Goal: Task Accomplishment & Management: Manage account settings

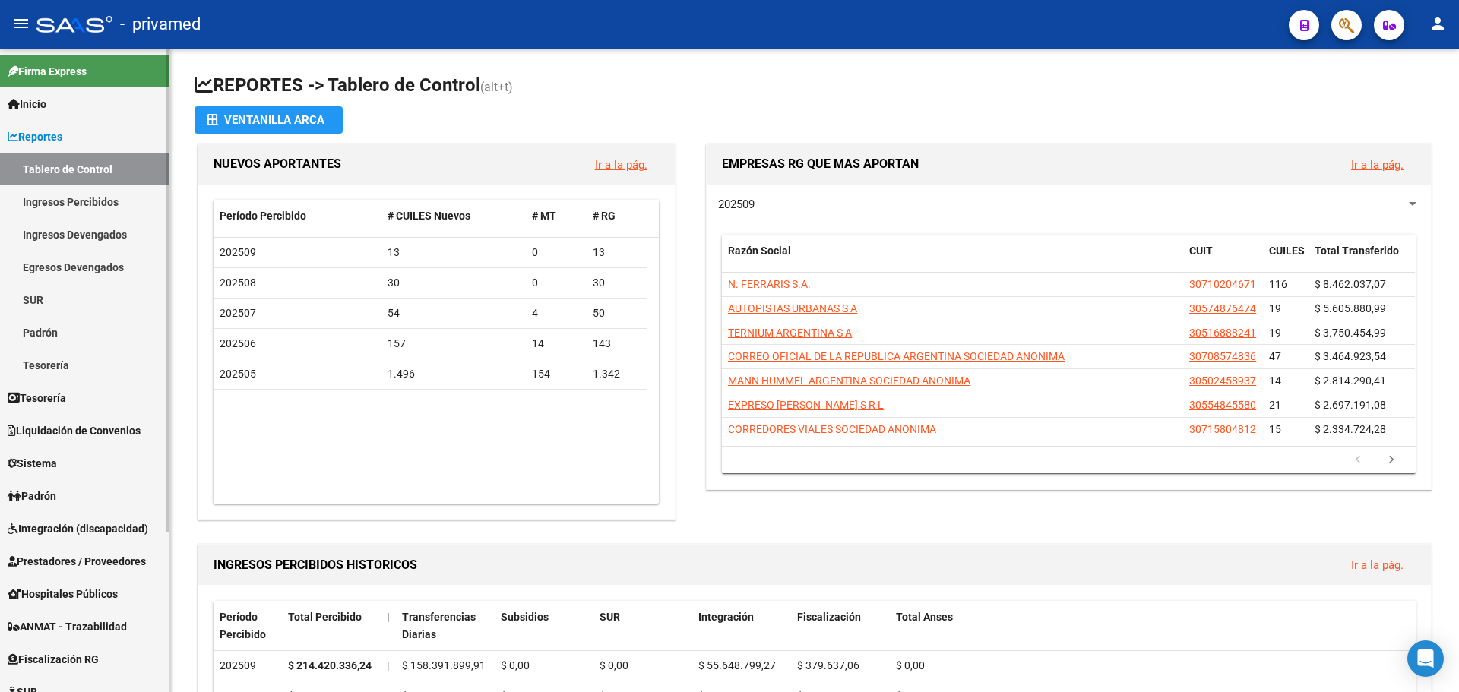
scroll to position [212, 0]
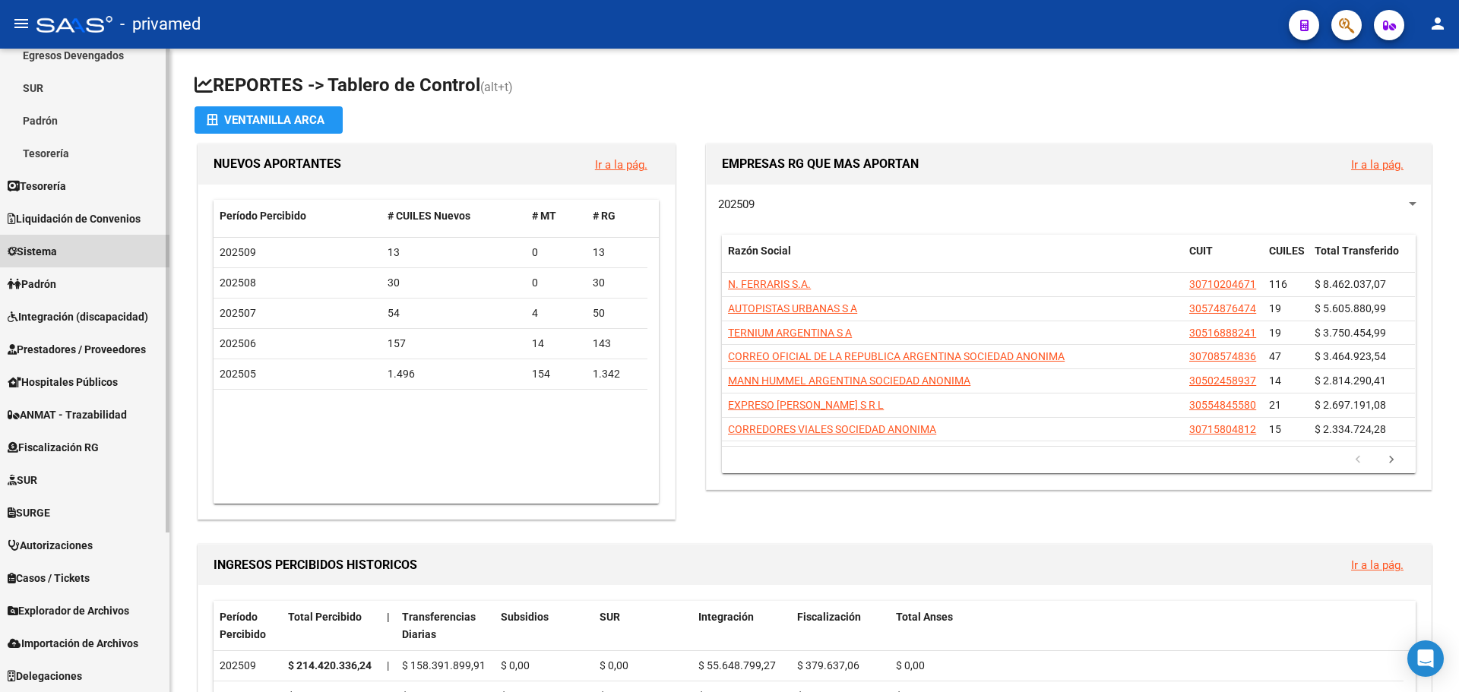
click at [57, 252] on span "Sistema" at bounding box center [32, 251] width 49 height 17
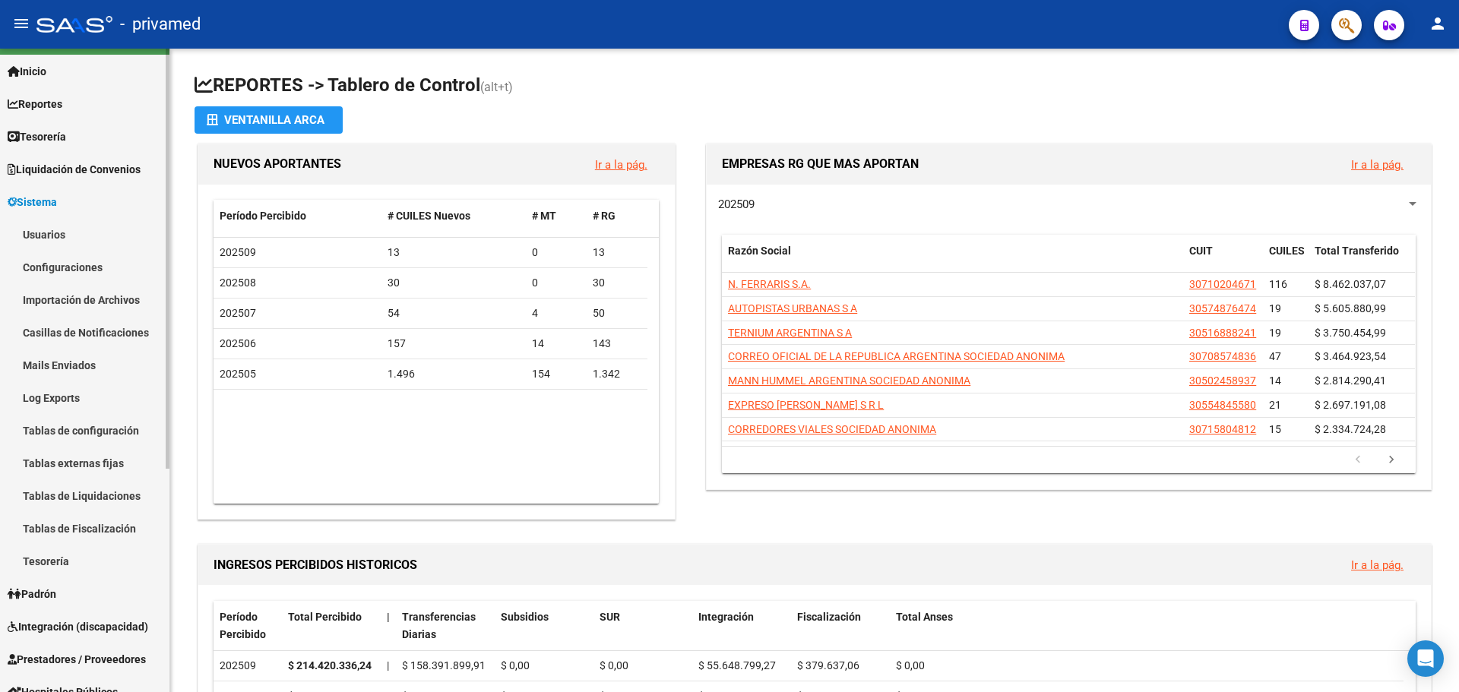
scroll to position [32, 0]
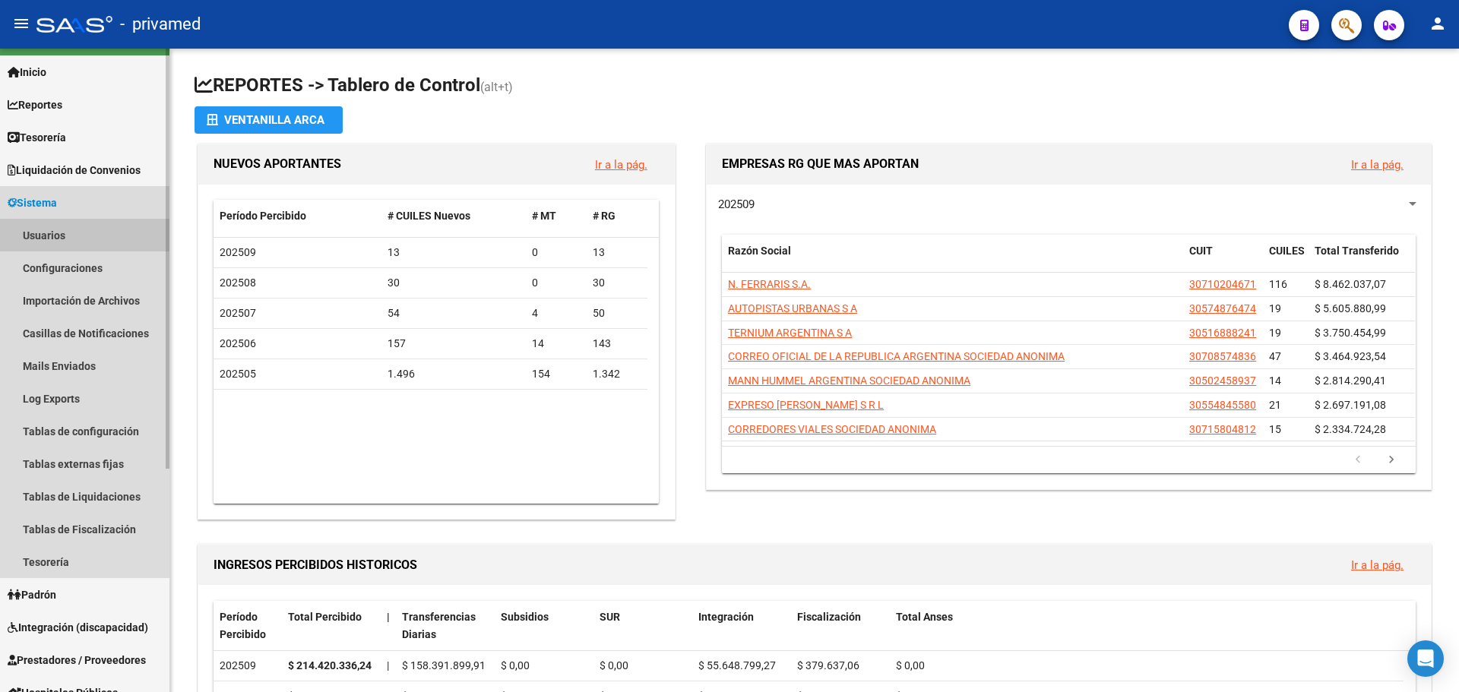
click at [45, 232] on link "Usuarios" at bounding box center [84, 235] width 169 height 33
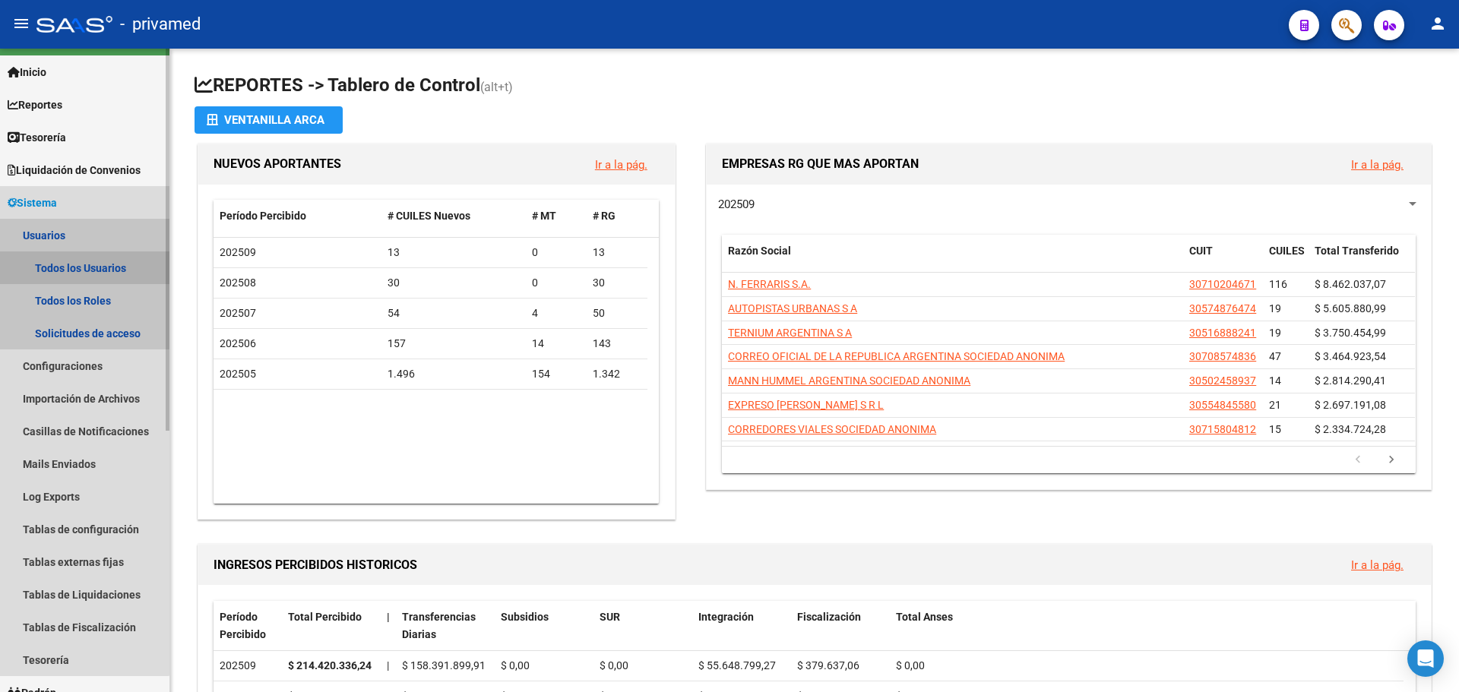
click at [62, 263] on link "Todos los Usuarios" at bounding box center [84, 268] width 169 height 33
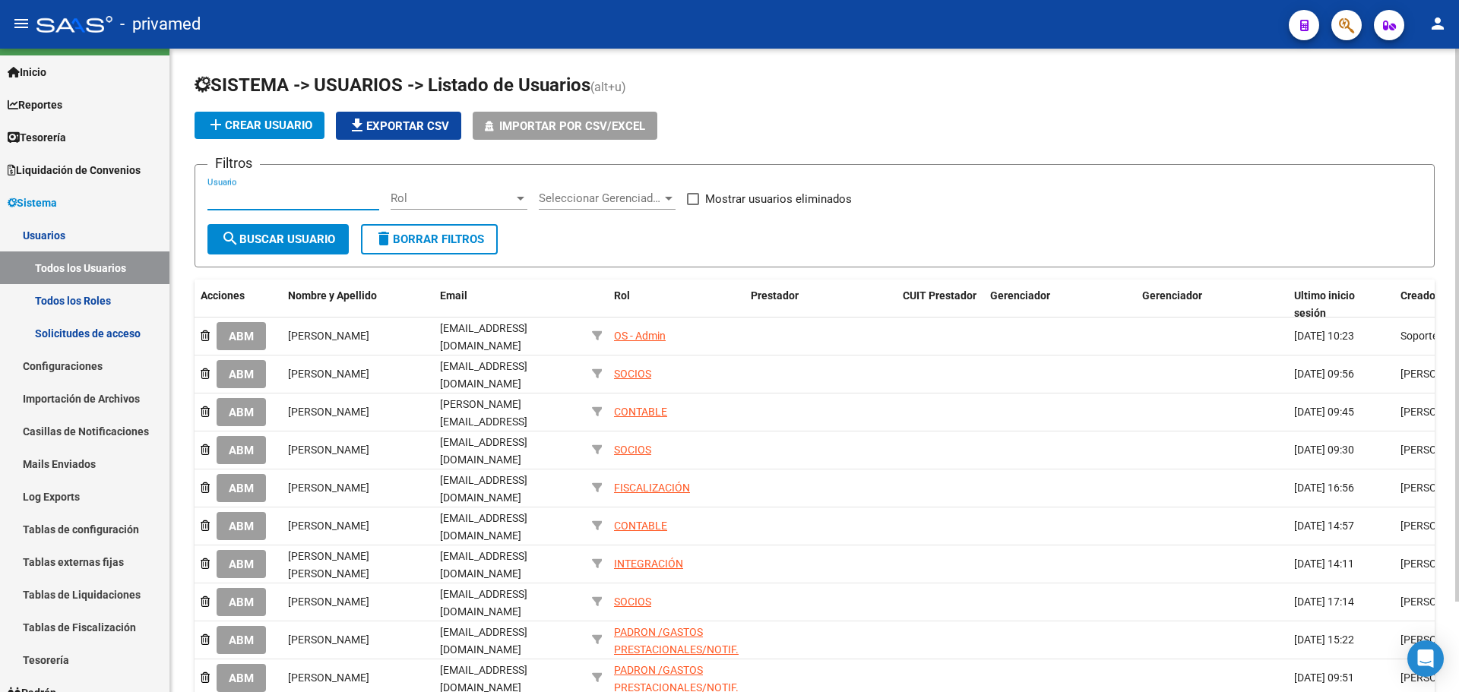
click at [229, 204] on input "Usuario" at bounding box center [293, 198] width 172 height 14
type input "discapa"
click at [296, 236] on span "search Buscar Usuario" at bounding box center [278, 240] width 114 height 14
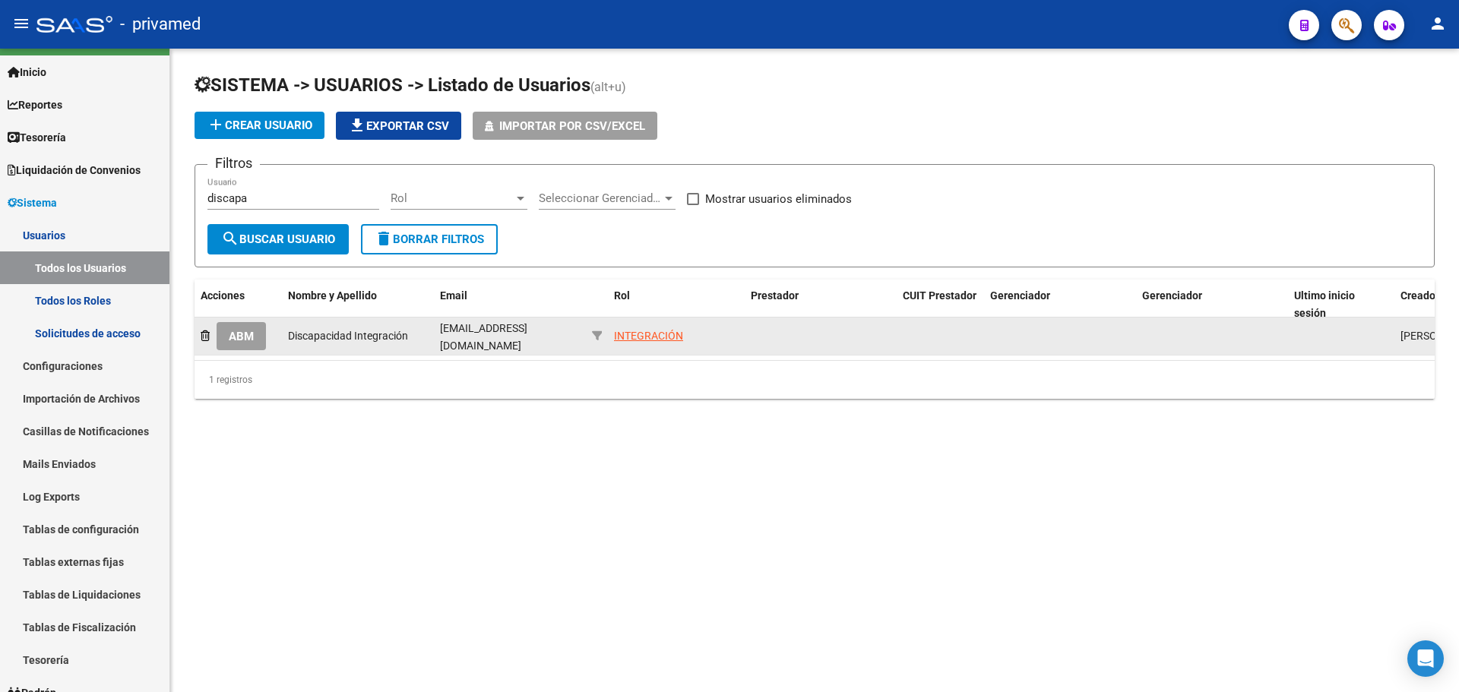
click at [634, 337] on div "INTEGRACIÓN" at bounding box center [648, 336] width 69 height 17
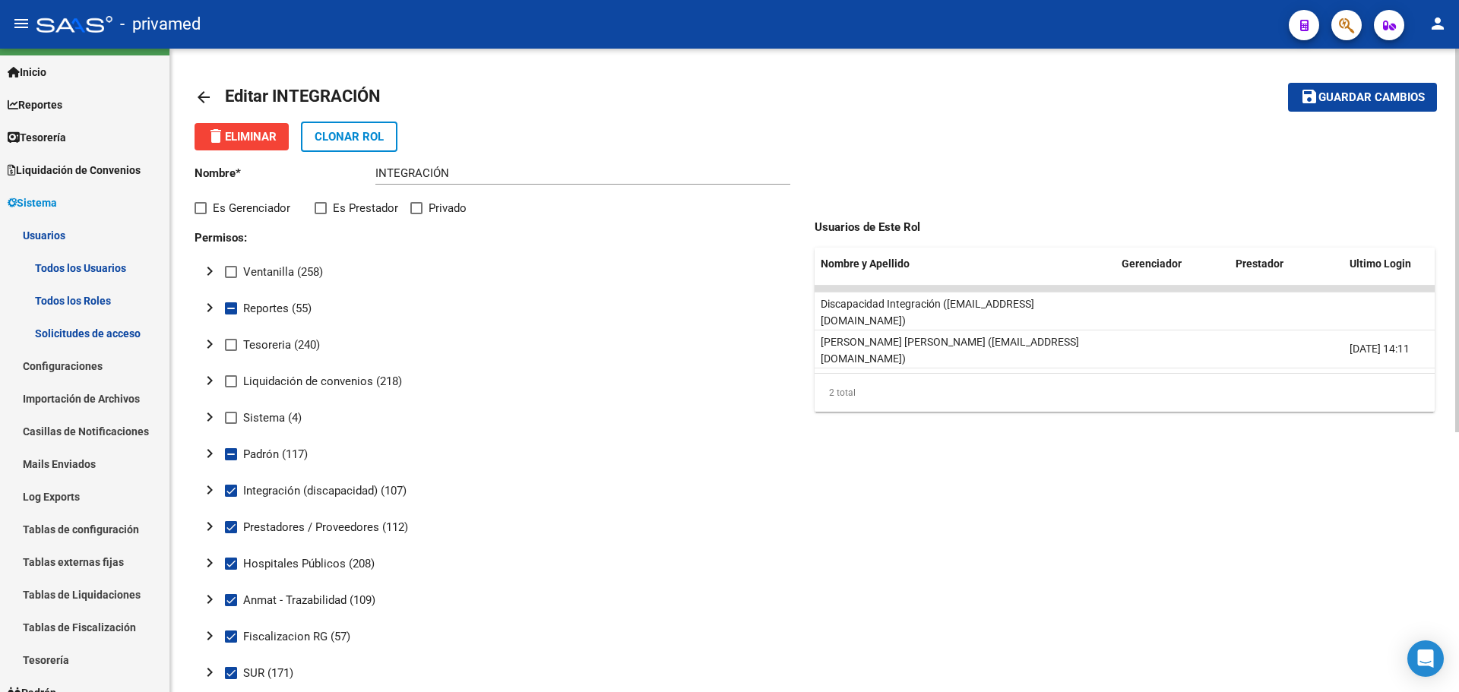
click at [207, 98] on mat-icon "arrow_back" at bounding box center [204, 97] width 18 height 18
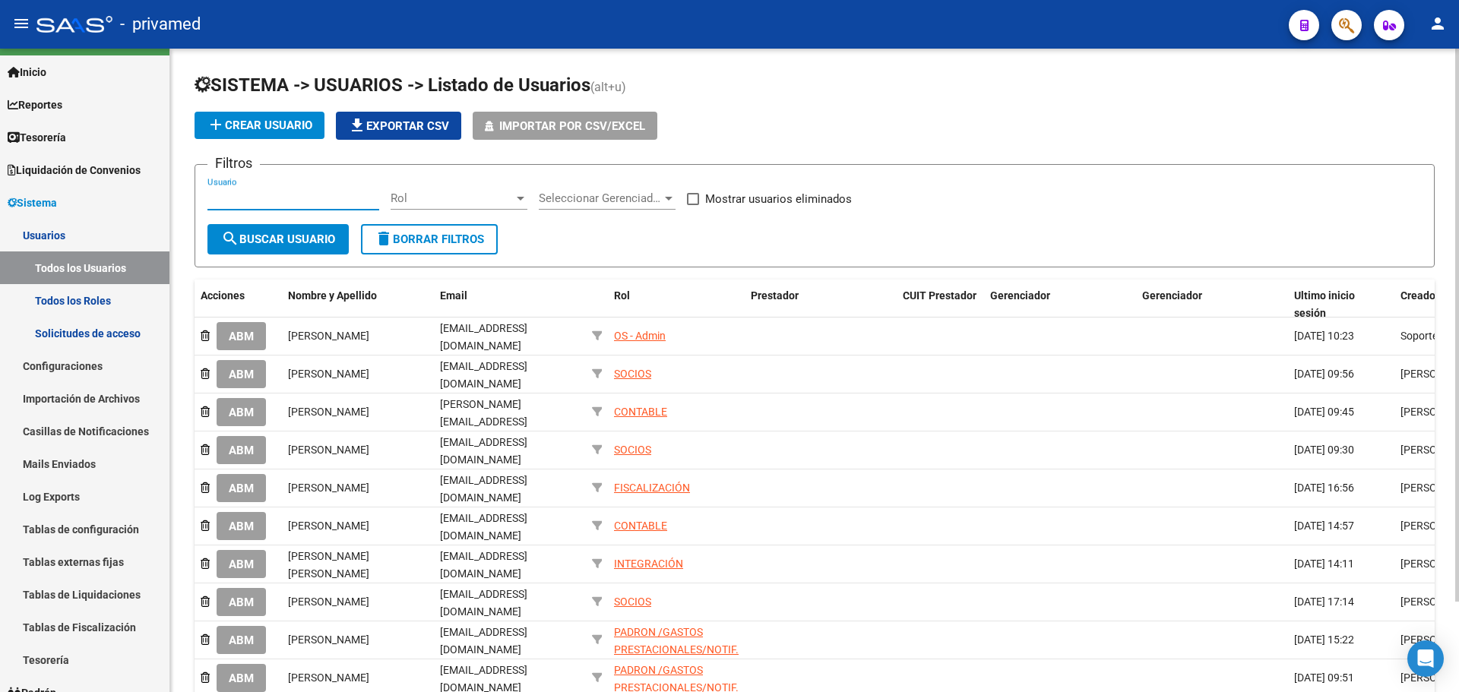
click at [283, 205] on input "Usuario" at bounding box center [293, 198] width 172 height 14
type input "discapa"
click at [266, 239] on span "search Buscar Usuario" at bounding box center [278, 240] width 114 height 14
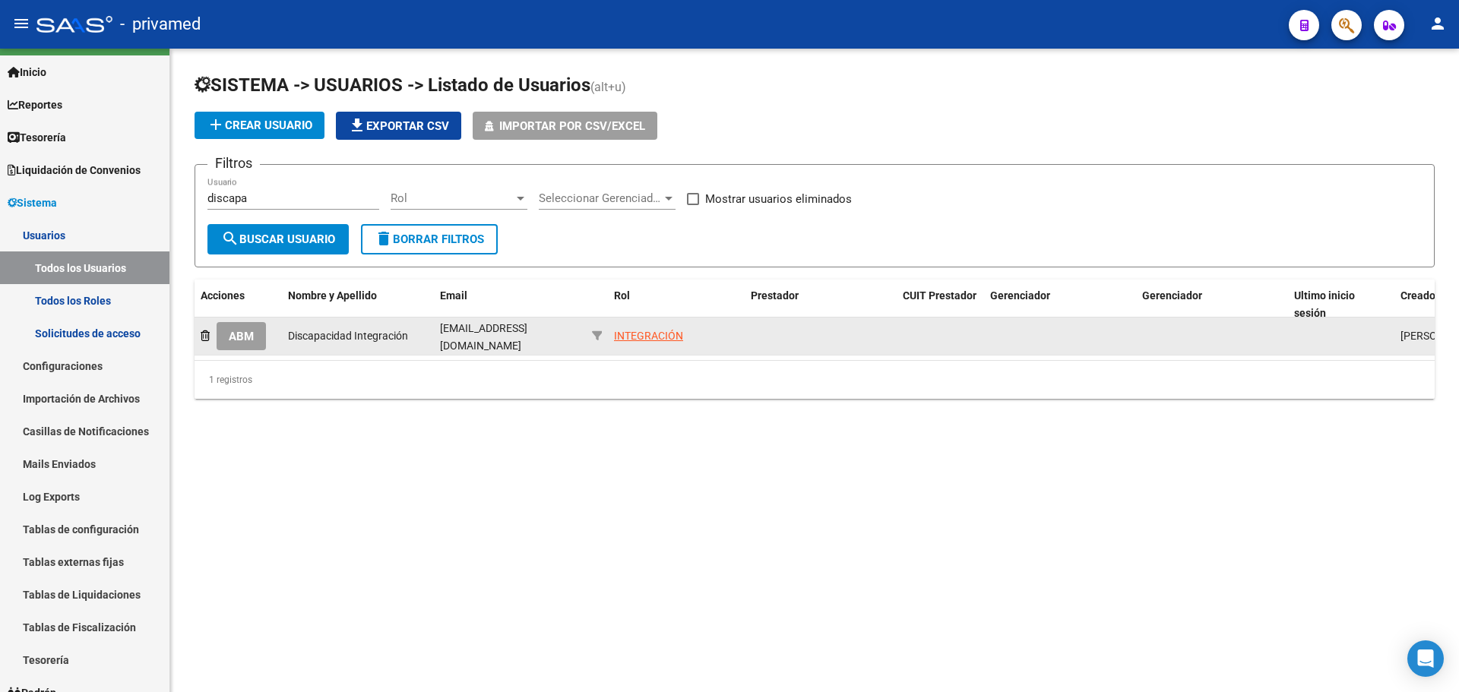
click at [245, 337] on span "ABM" at bounding box center [241, 337] width 25 height 14
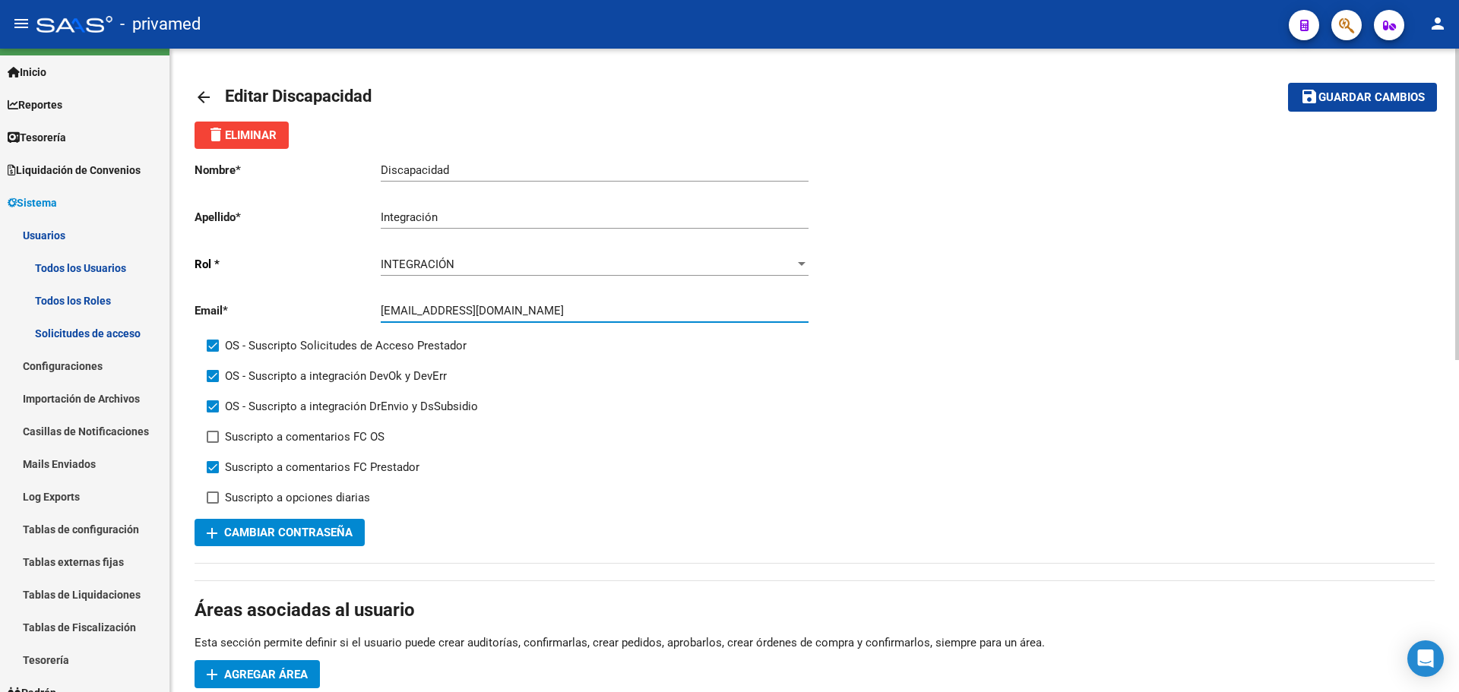
click at [613, 309] on input "[EMAIL_ADDRESS][DOMAIN_NAME]" at bounding box center [595, 311] width 428 height 14
type input "[EMAIL_ADDRESS][DOMAIN_NAME]"
click at [1385, 93] on span "Guardar cambios" at bounding box center [1371, 98] width 106 height 14
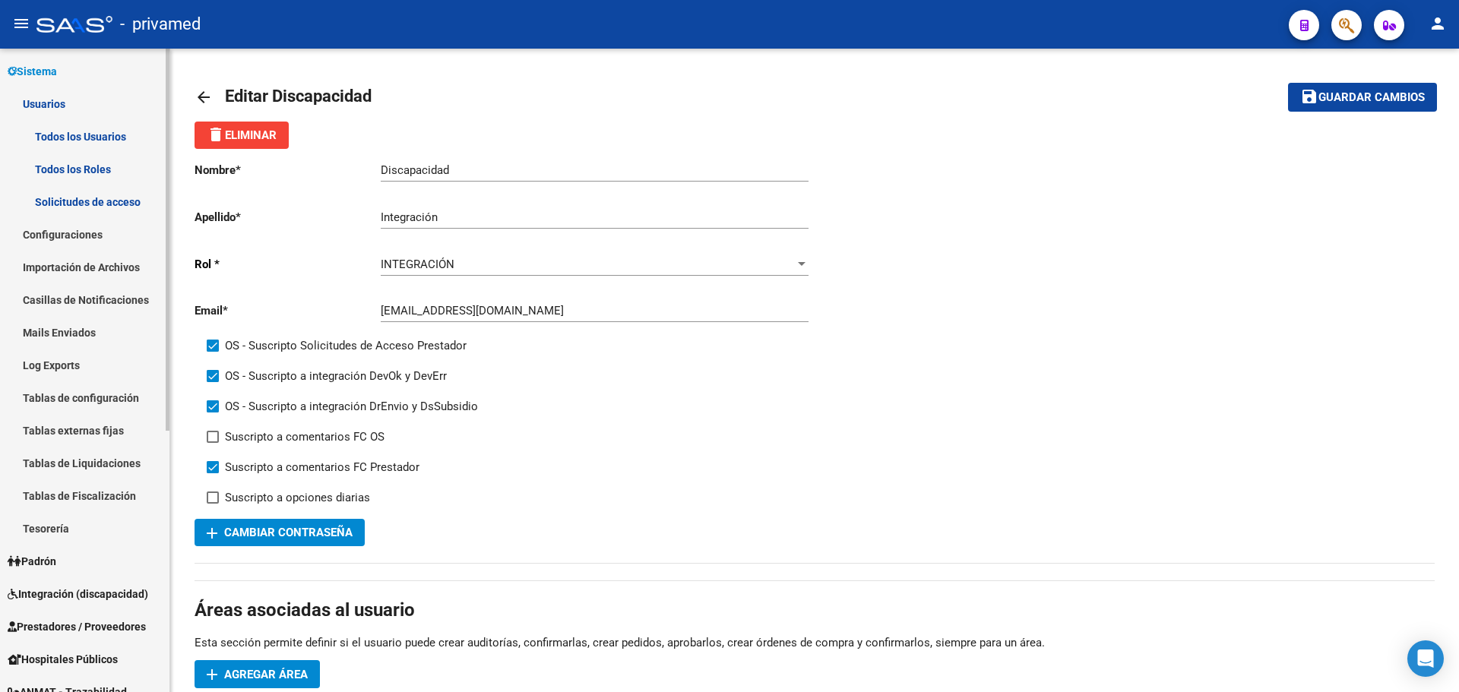
scroll to position [162, 0]
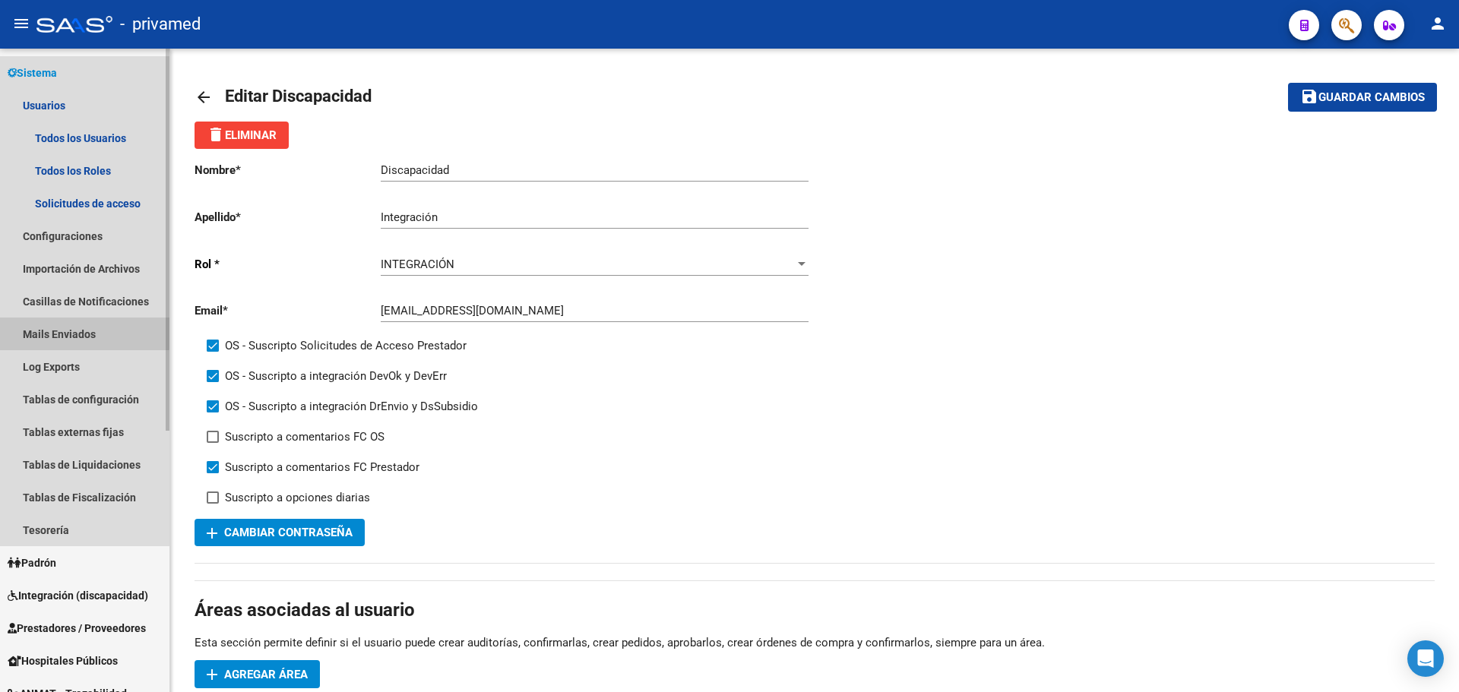
click at [68, 332] on link "Mails Enviados" at bounding box center [84, 334] width 169 height 33
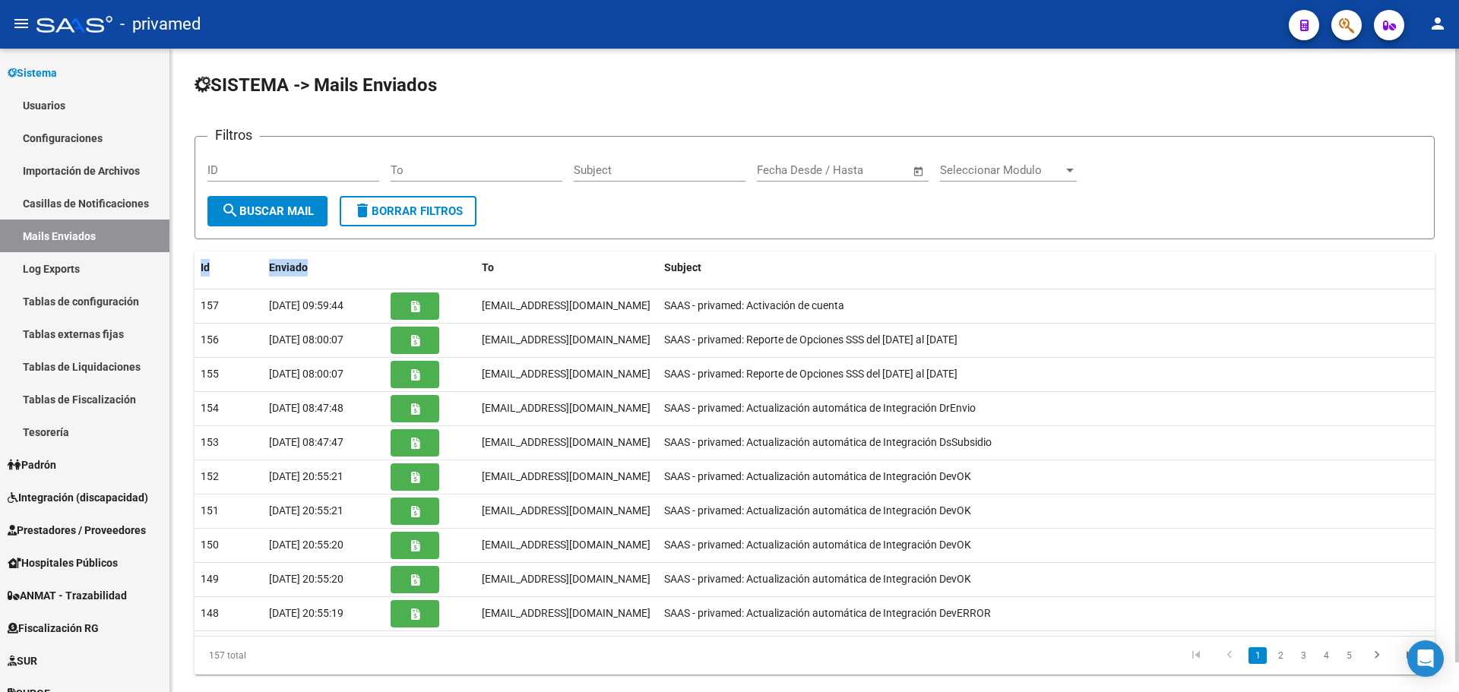
drag, startPoint x: 1015, startPoint y: 236, endPoint x: 435, endPoint y: 284, distance: 582.6
click at [435, 284] on div "SISTEMA -> Mails Enviados Filtros ID To Subject Fecha inicio – Fecha fin Fecha …" at bounding box center [815, 374] width 1240 height 602
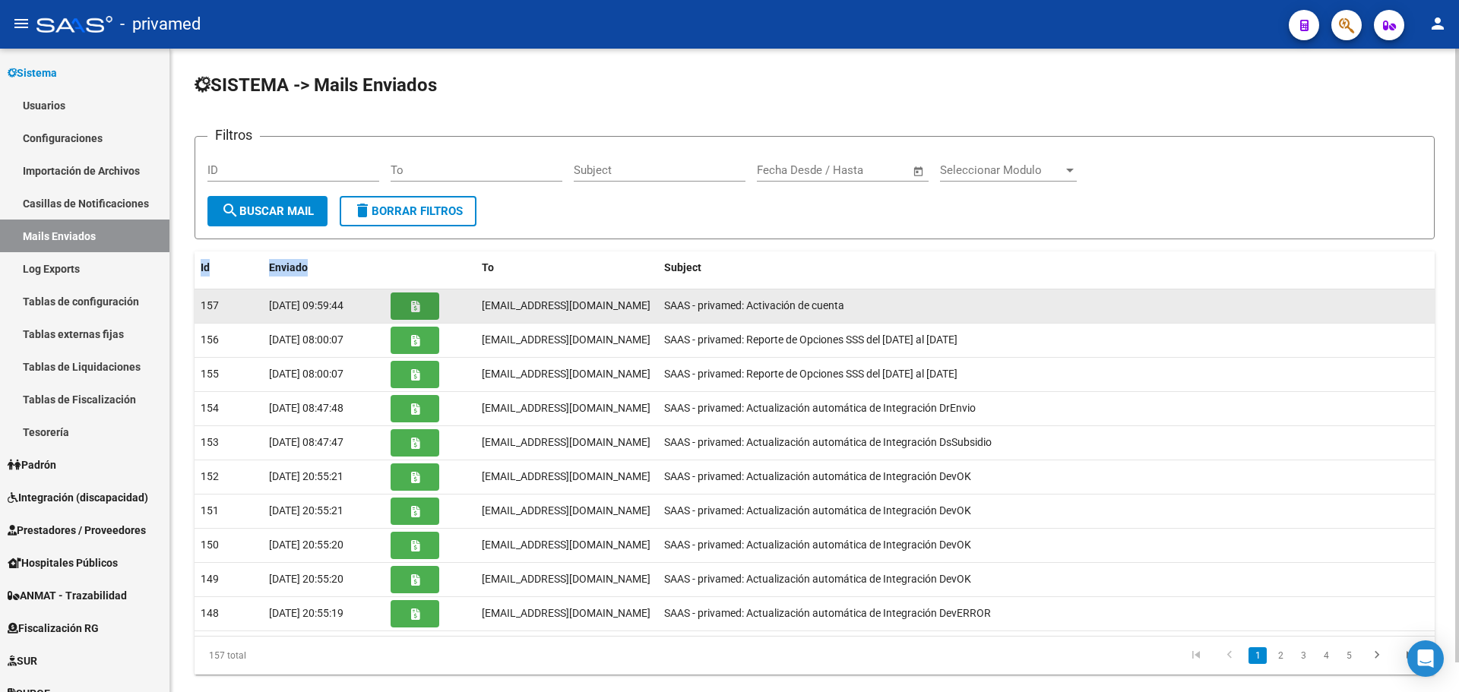
click at [416, 310] on icon "button" at bounding box center [415, 306] width 8 height 11
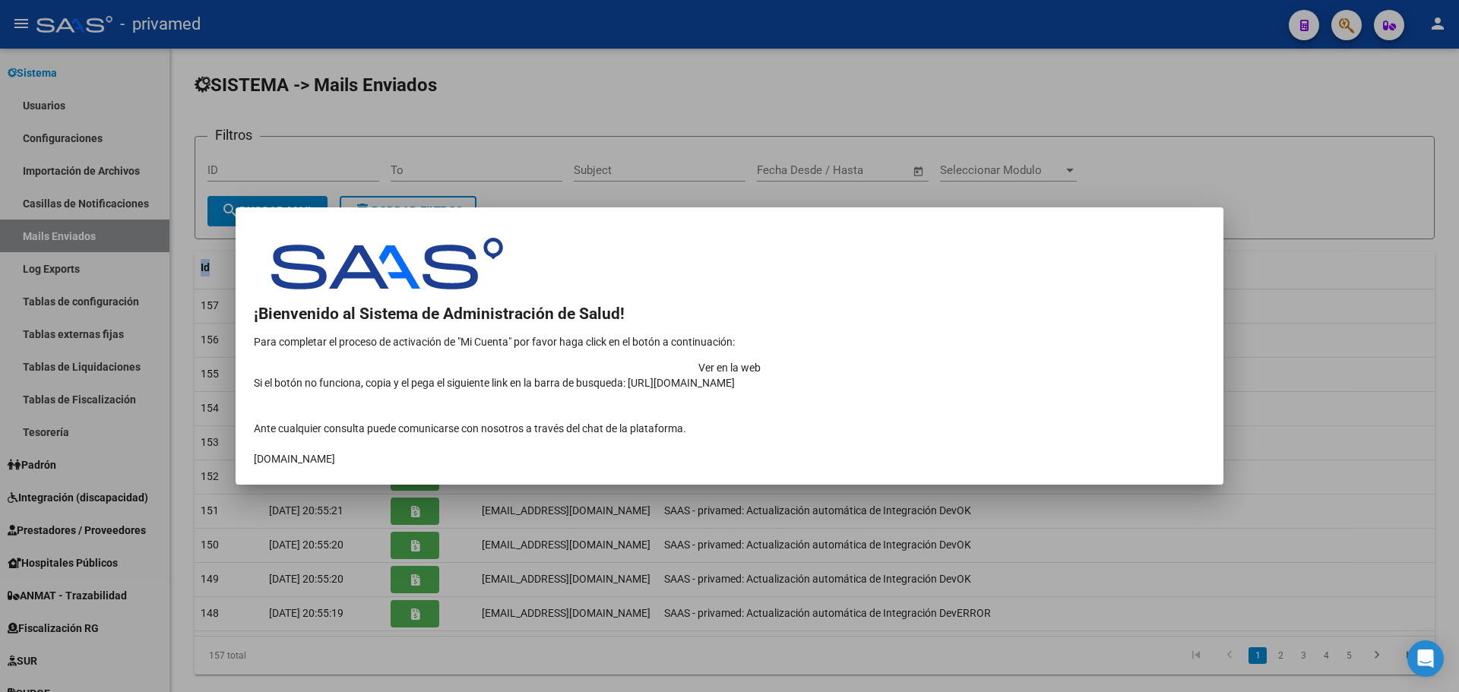
drag, startPoint x: 363, startPoint y: 461, endPoint x: 253, endPoint y: 297, distance: 197.7
click at [253, 297] on mat-dialog-content at bounding box center [730, 347] width 988 height 242
copy div "¡Bienvenido al Sistema de Administración de Salud! Para completar el proceso de…"
